Goal: Information Seeking & Learning: Learn about a topic

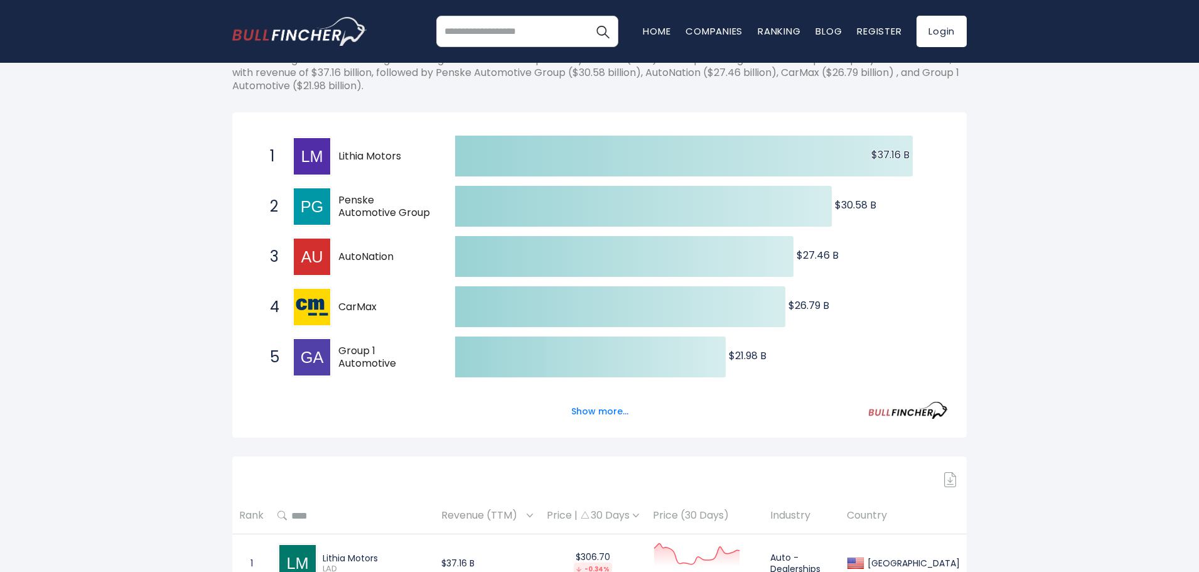
scroll to position [188, 0]
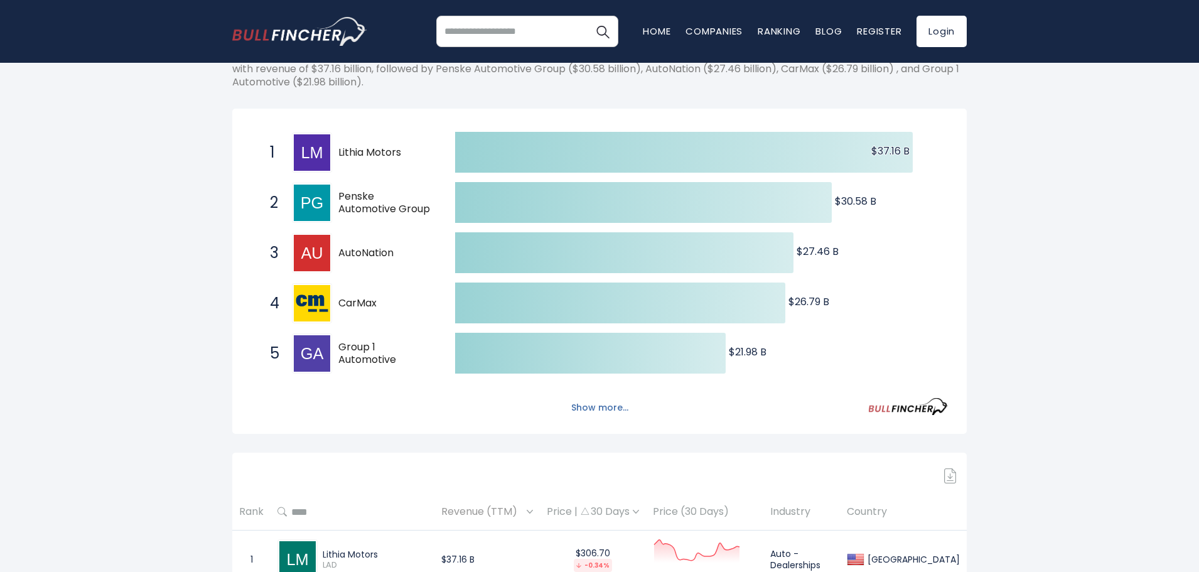
click at [594, 405] on button "Show more..." at bounding box center [600, 407] width 72 height 21
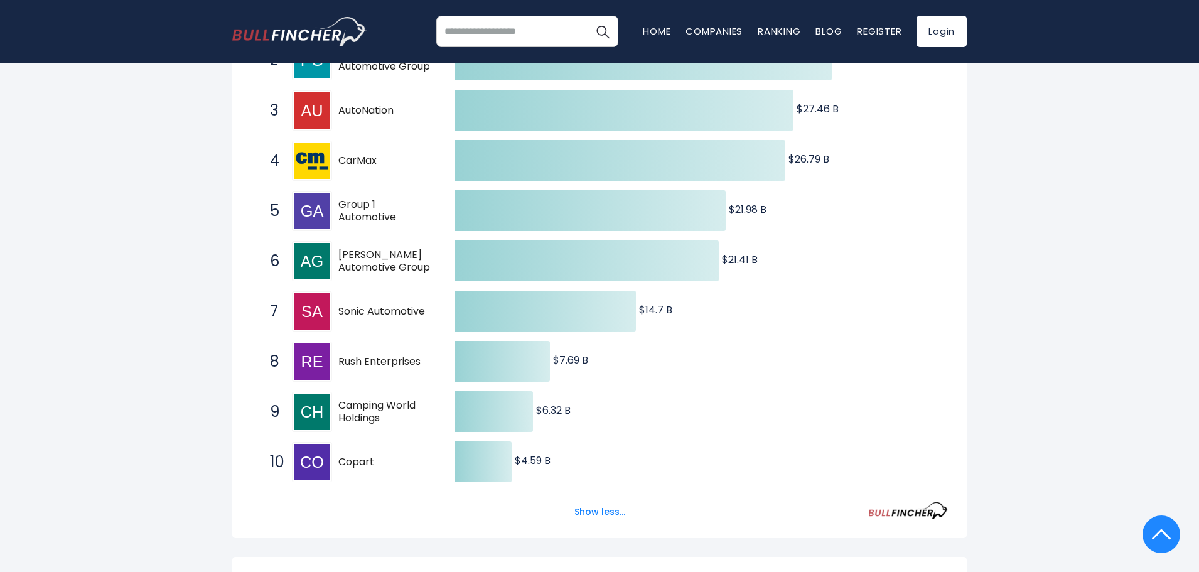
scroll to position [377, 0]
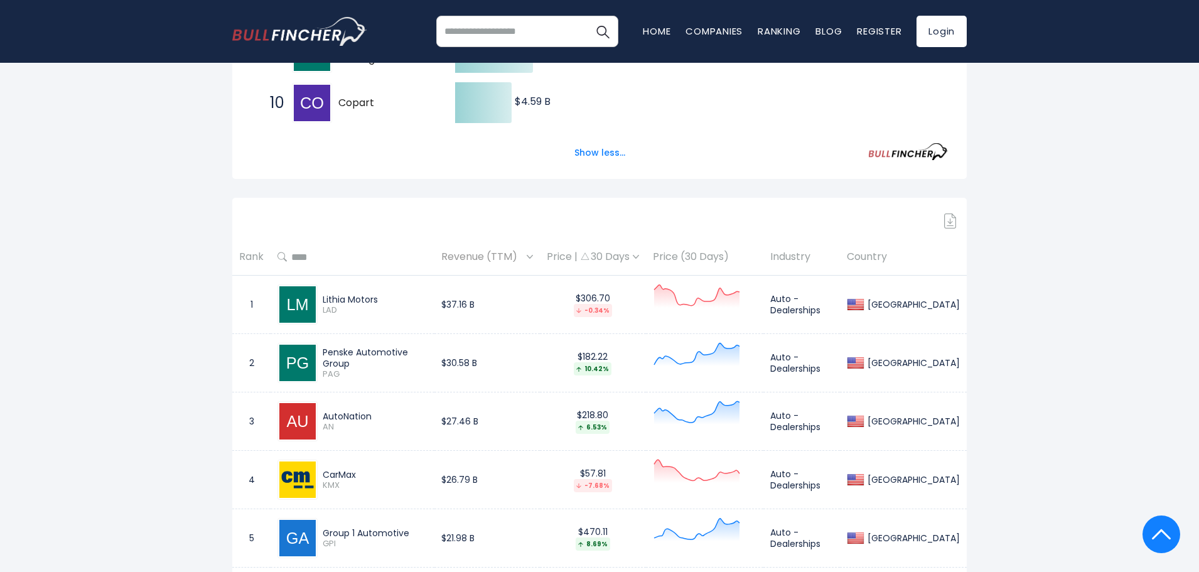
scroll to position [691, 0]
click at [691, 260] on th "Price (30 Days)" at bounding box center [704, 256] width 117 height 37
click at [763, 245] on th "Price (30 Days)" at bounding box center [704, 256] width 117 height 37
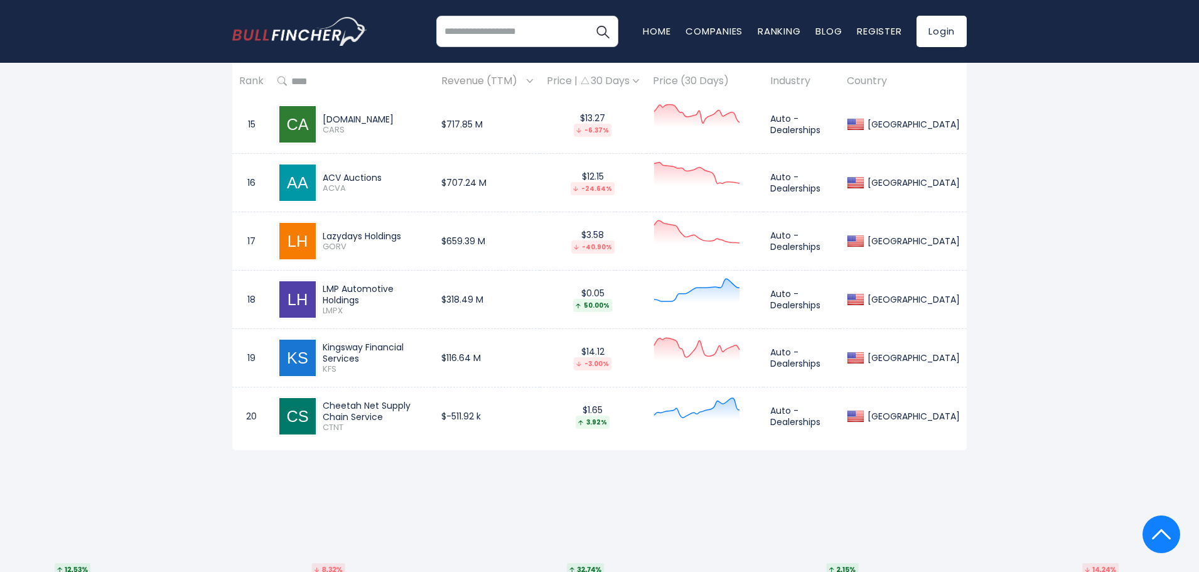
scroll to position [1695, 0]
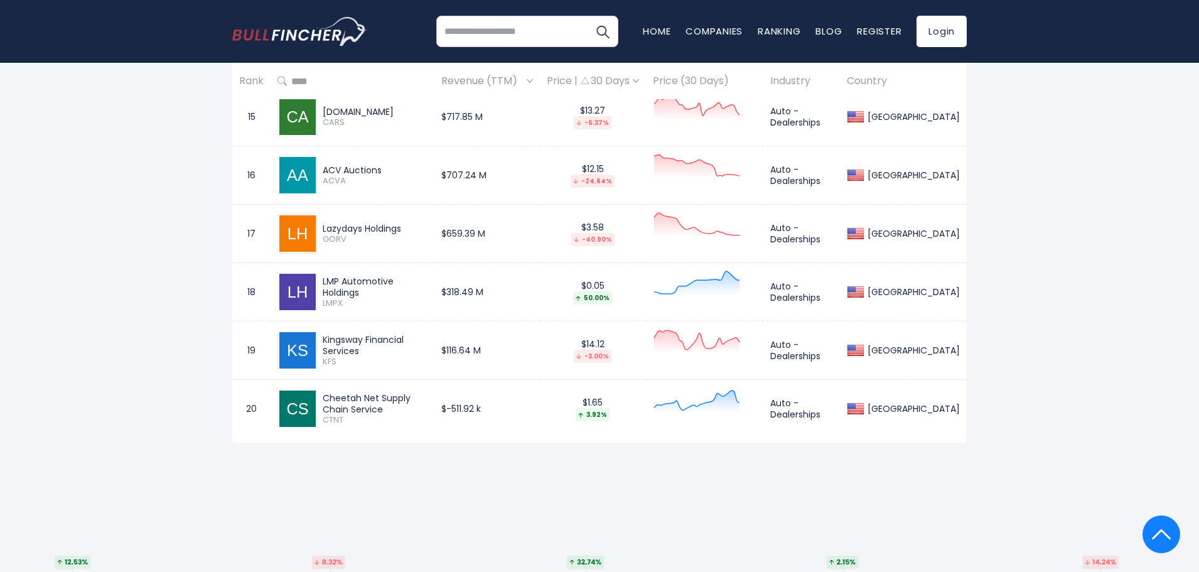
click at [427, 425] on span "CTNT" at bounding box center [375, 420] width 105 height 11
click at [353, 293] on div "LMP Automotive Holdings" at bounding box center [375, 287] width 105 height 23
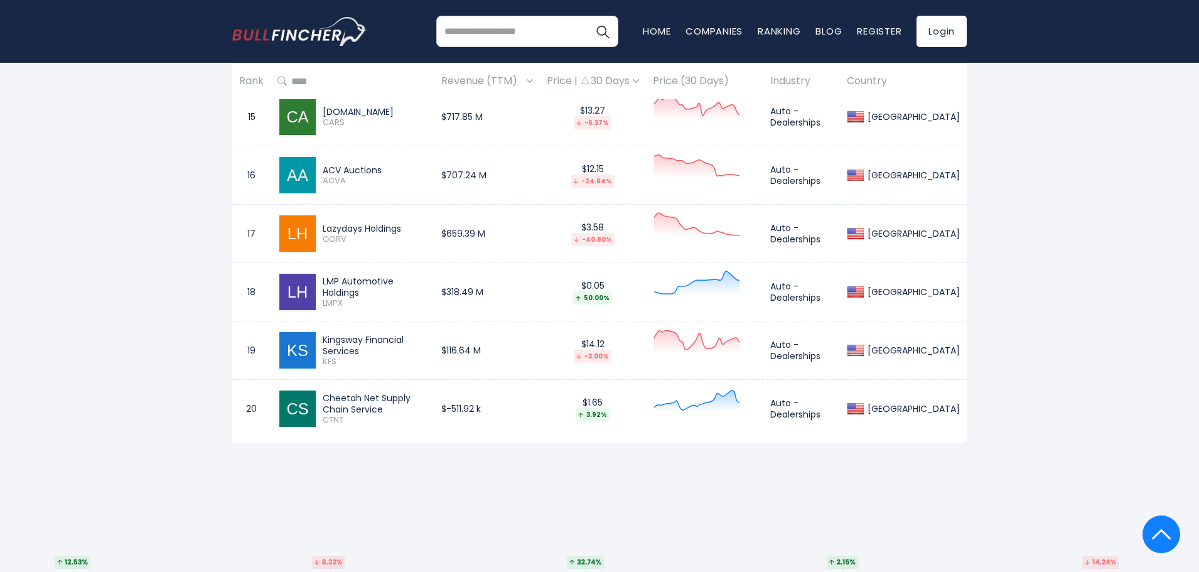
click at [353, 293] on div "LMP Automotive Holdings" at bounding box center [375, 287] width 105 height 23
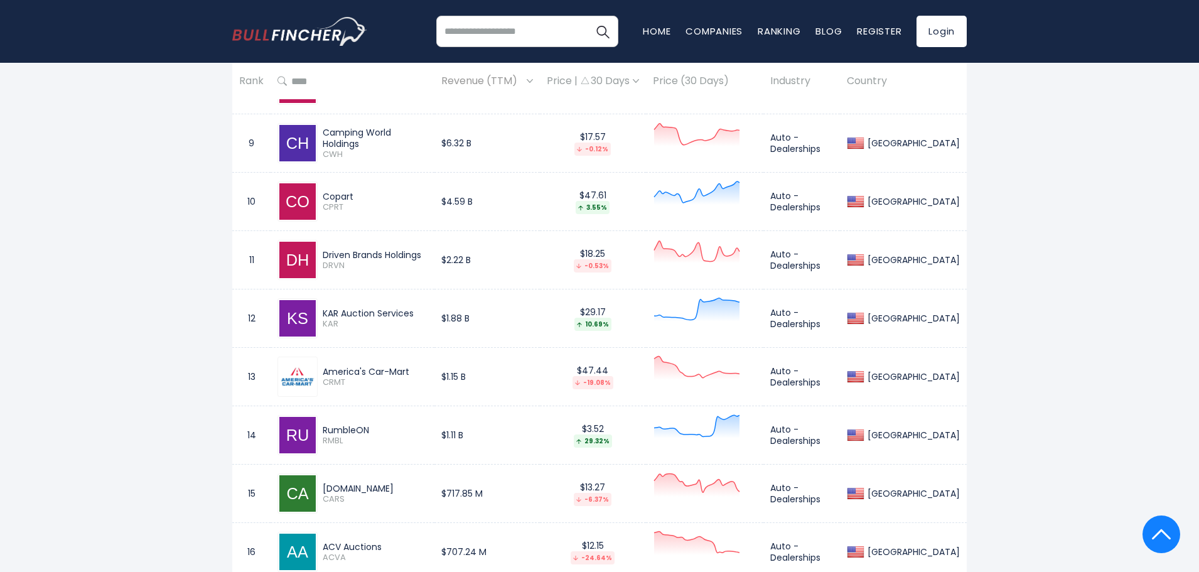
scroll to position [1004, 0]
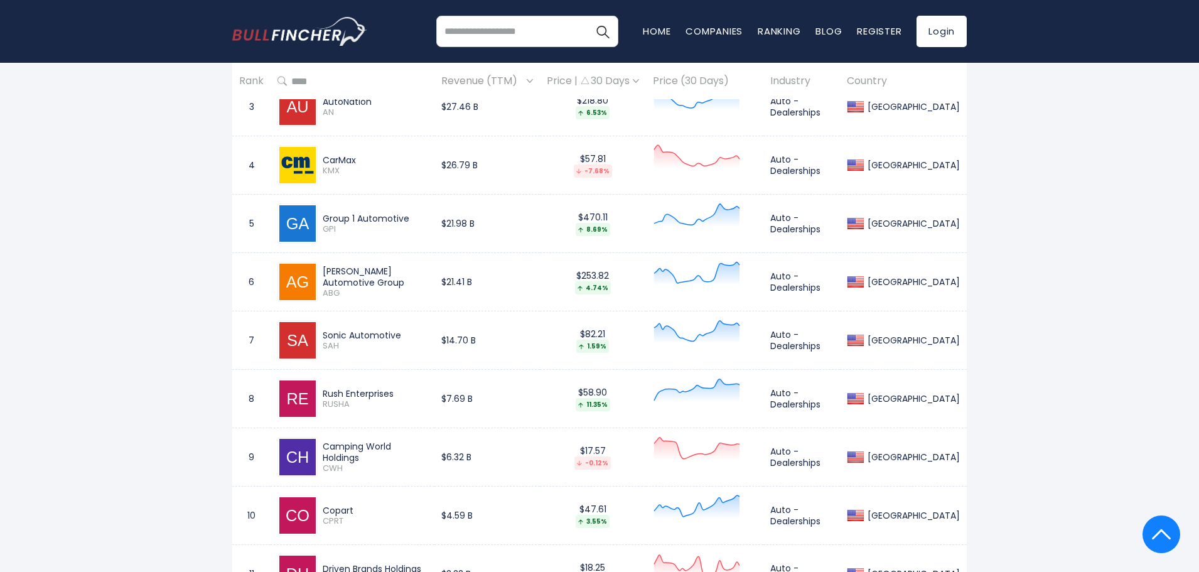
click at [115, 234] on div "[GEOGRAPHIC_DATA] Entire World 30,373 [GEOGRAPHIC_DATA]" at bounding box center [599, 136] width 1199 height 2119
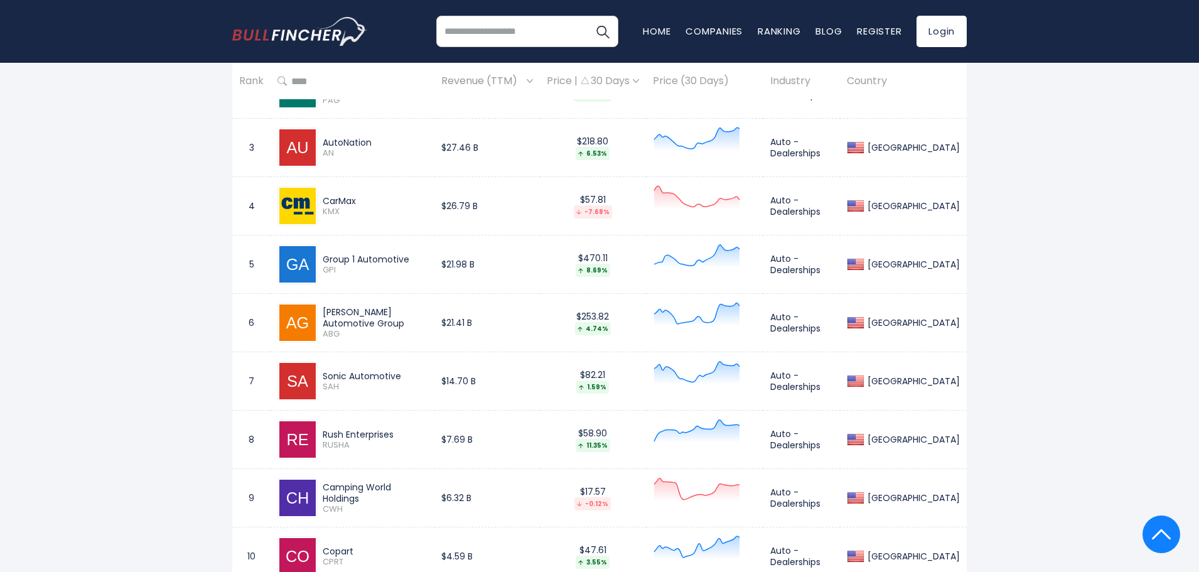
scroll to position [942, 0]
